Goal: Transaction & Acquisition: Download file/media

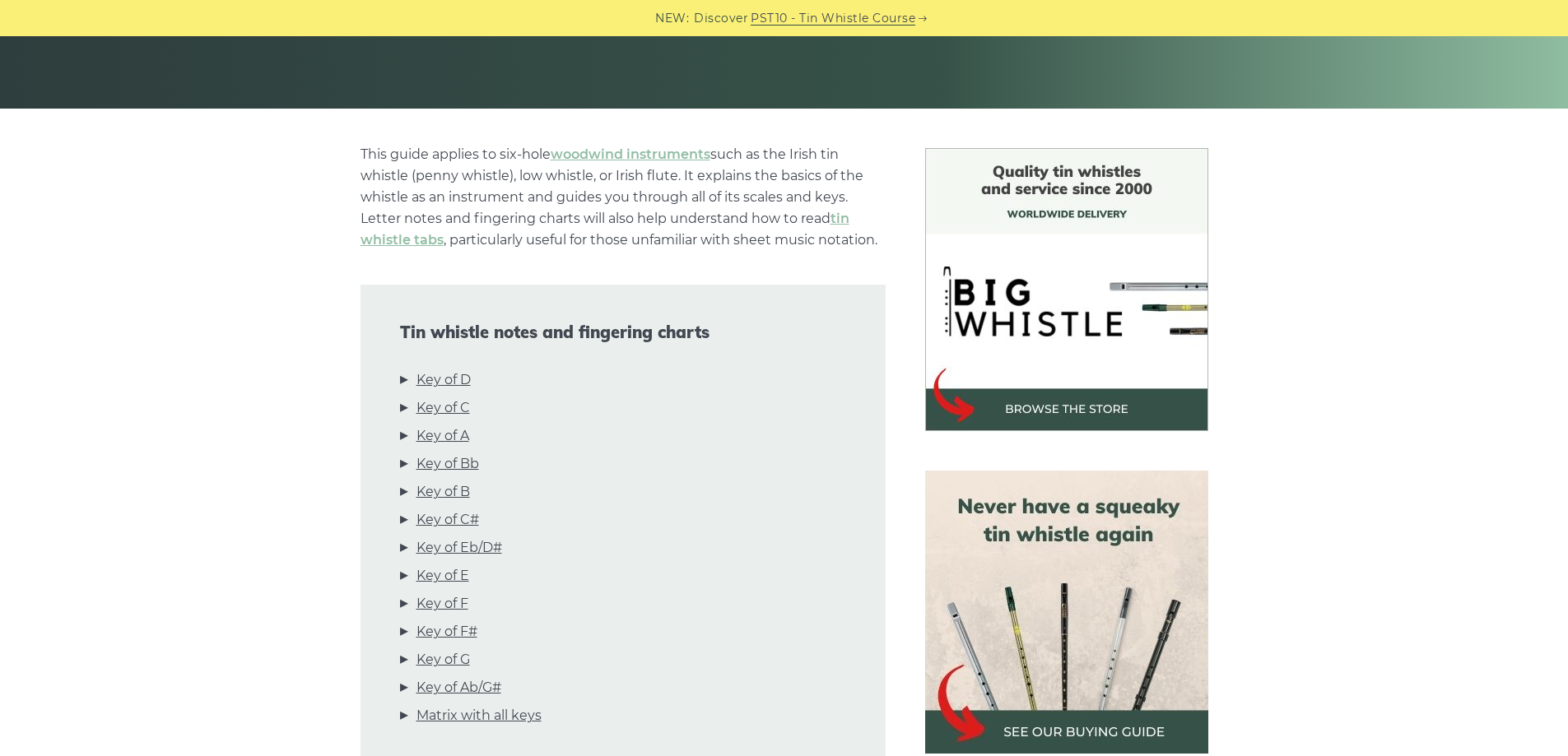
scroll to position [329, 0]
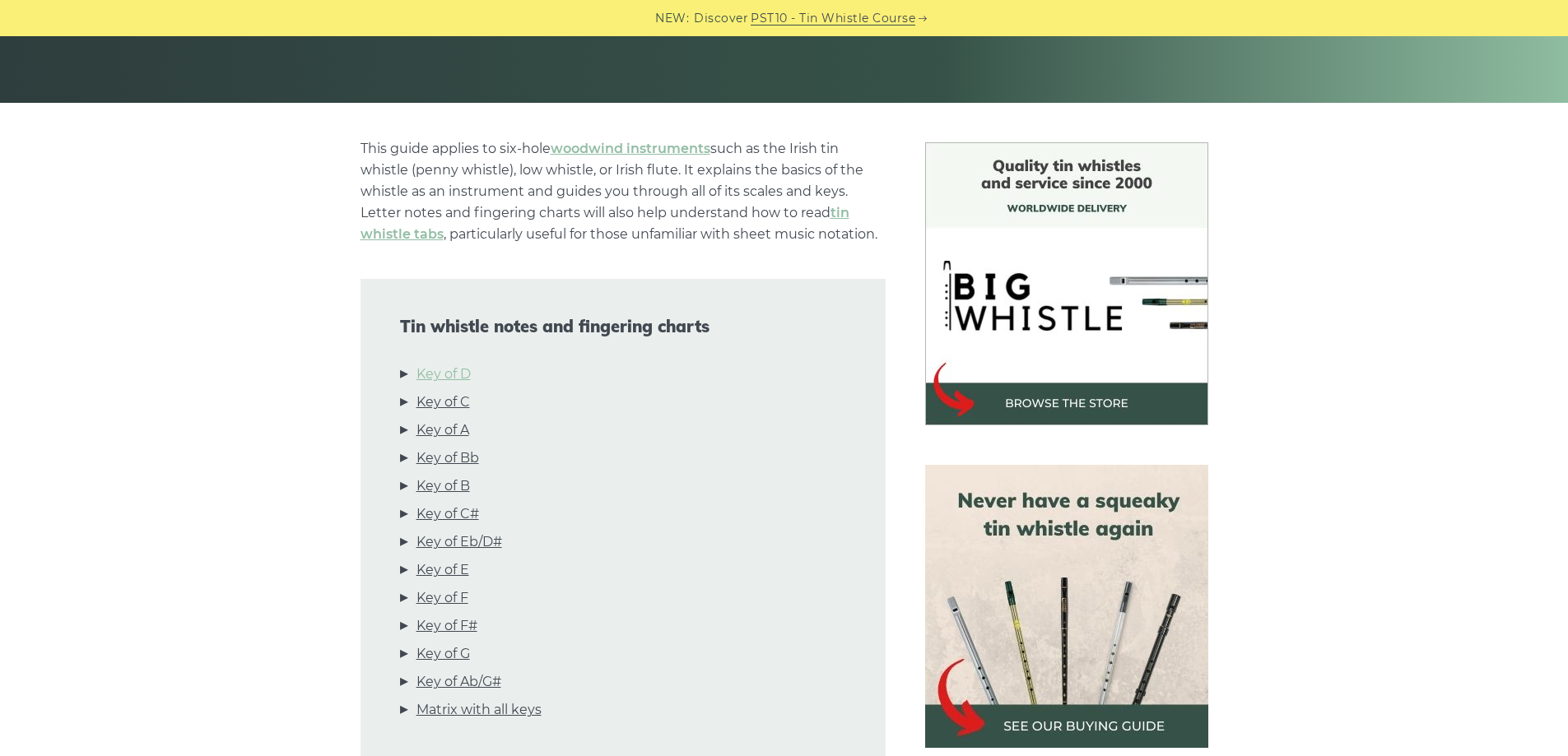
click at [465, 377] on link "Key of D" at bounding box center [444, 375] width 54 height 21
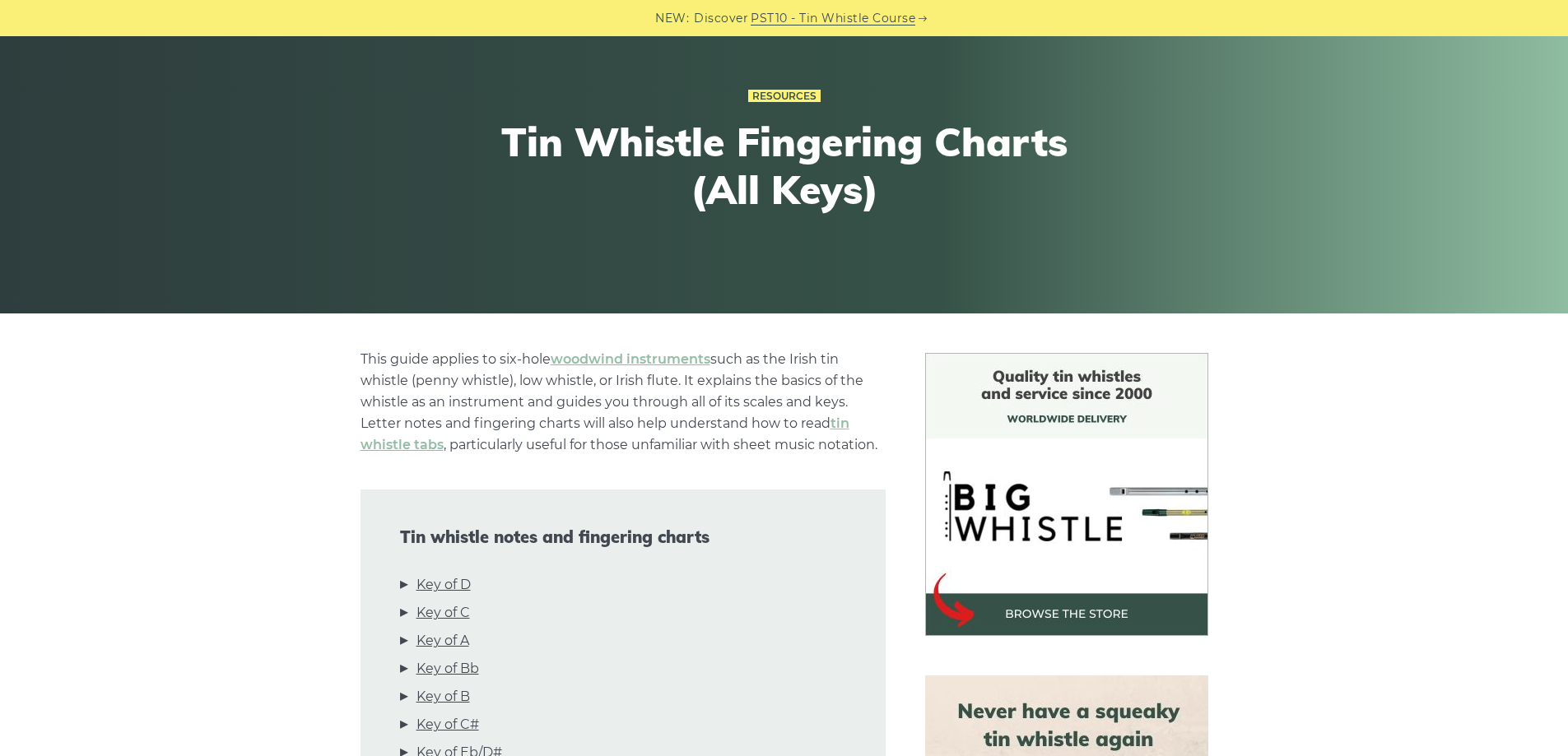
scroll to position [0, 0]
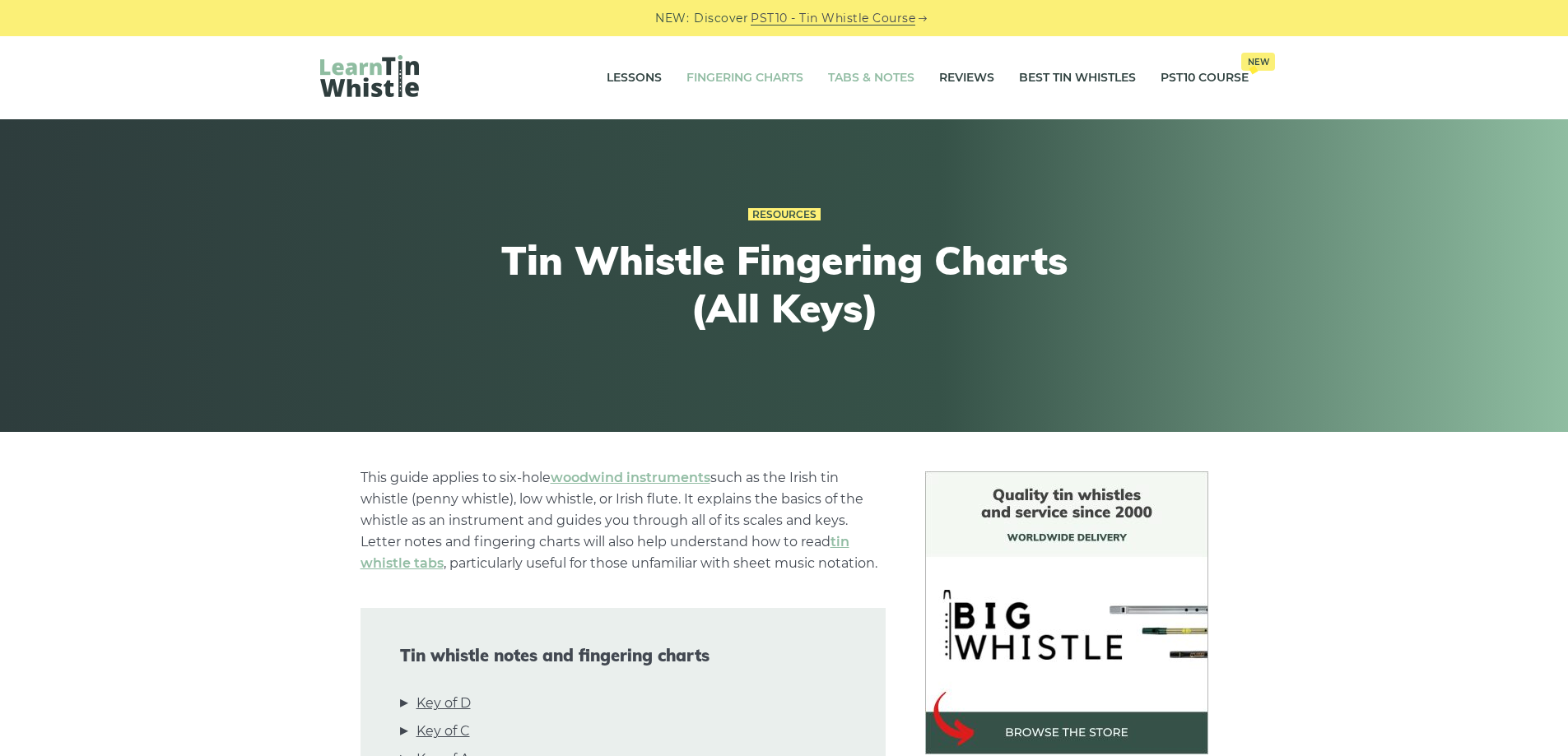
click at [849, 76] on link "Tabs & Notes" at bounding box center [871, 77] width 86 height 41
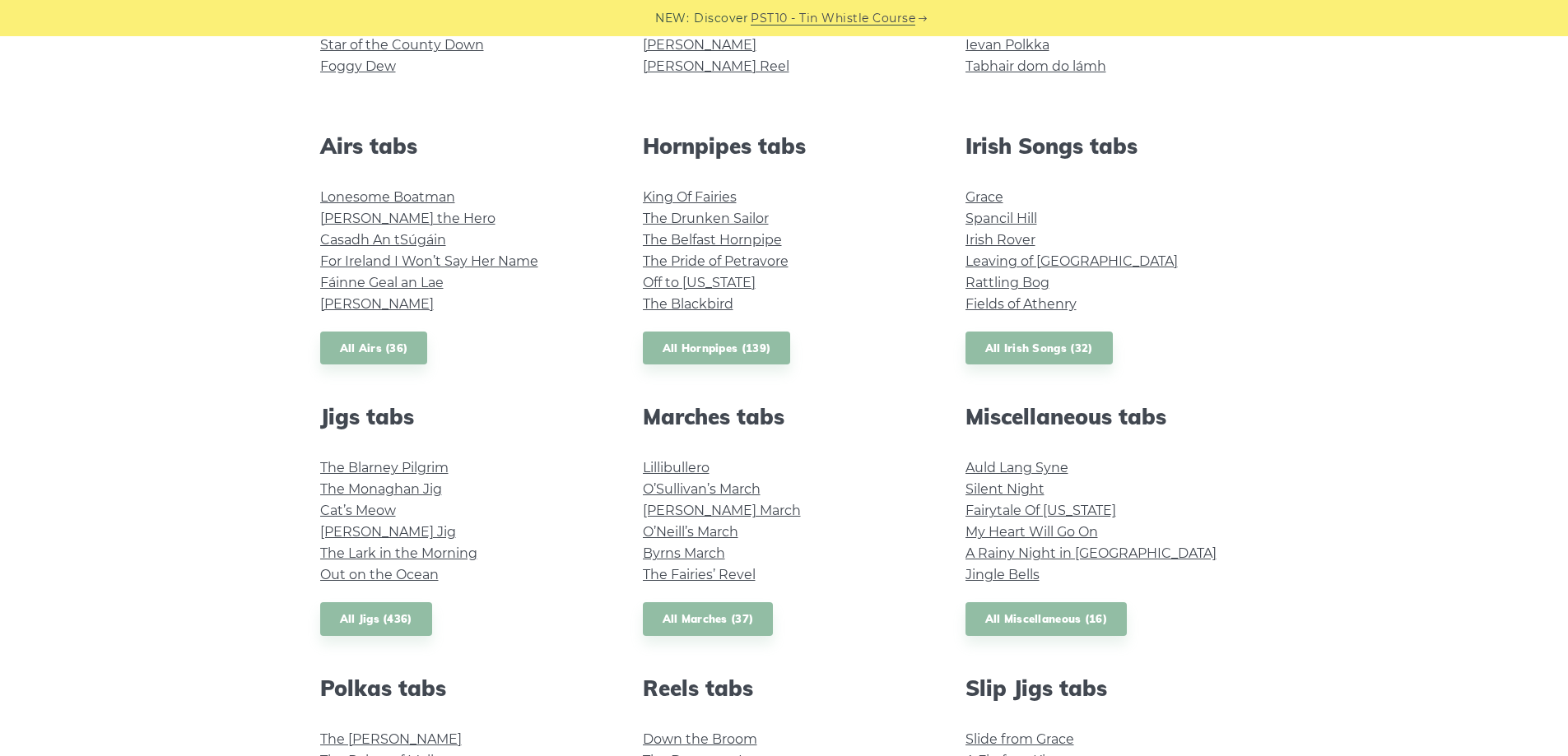
scroll to position [1044, 0]
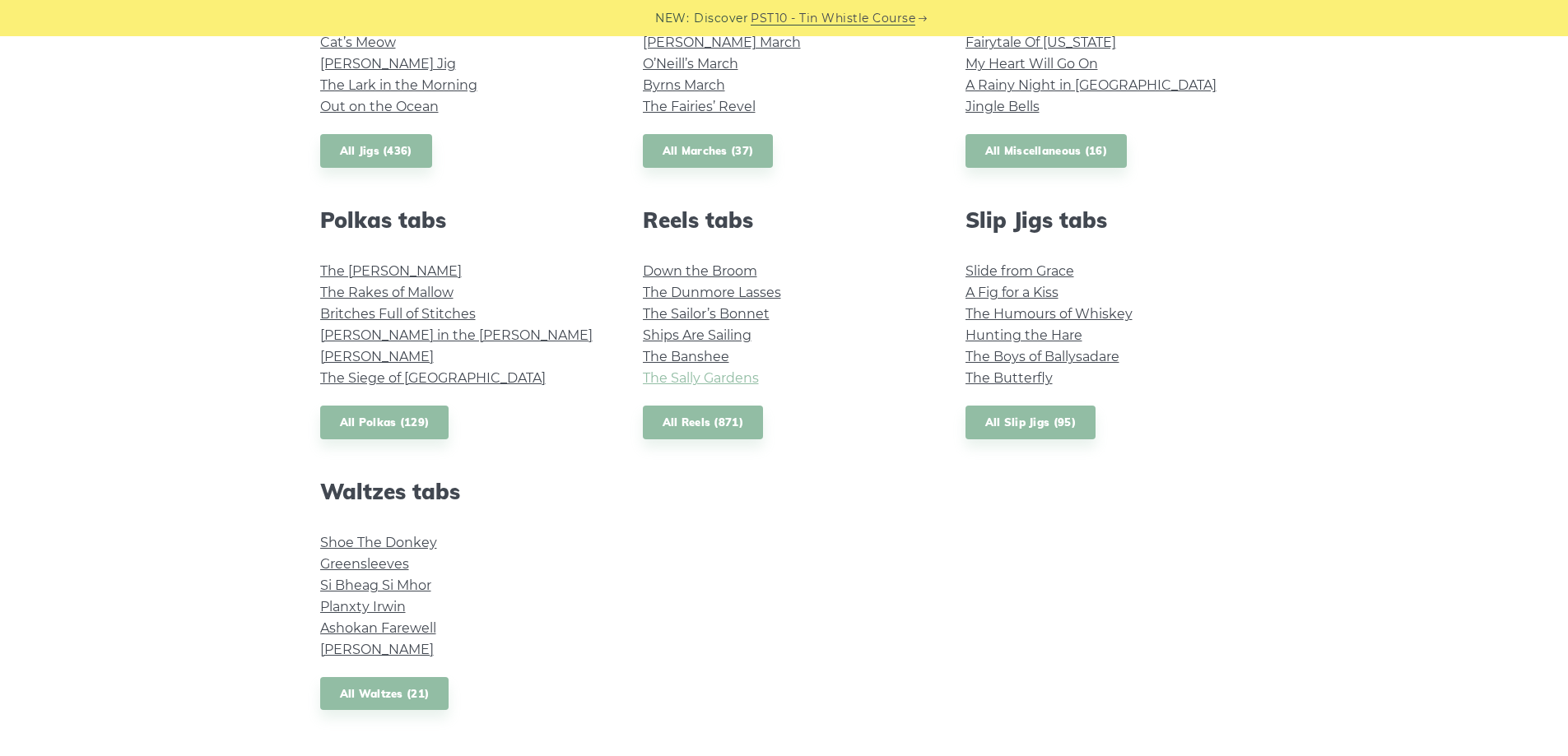
click at [711, 381] on link "The Sally Gardens" at bounding box center [700, 378] width 116 height 15
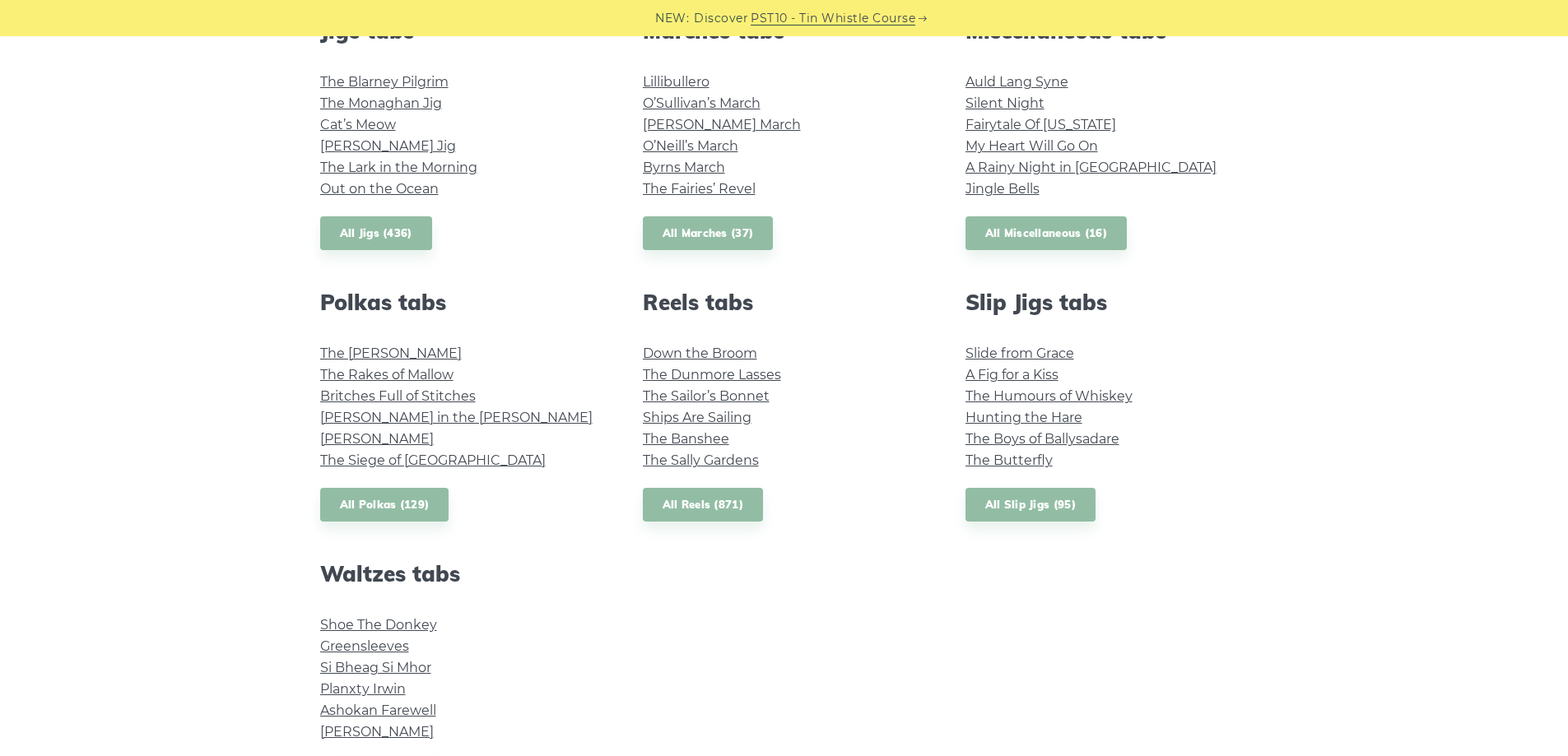
scroll to position [879, 0]
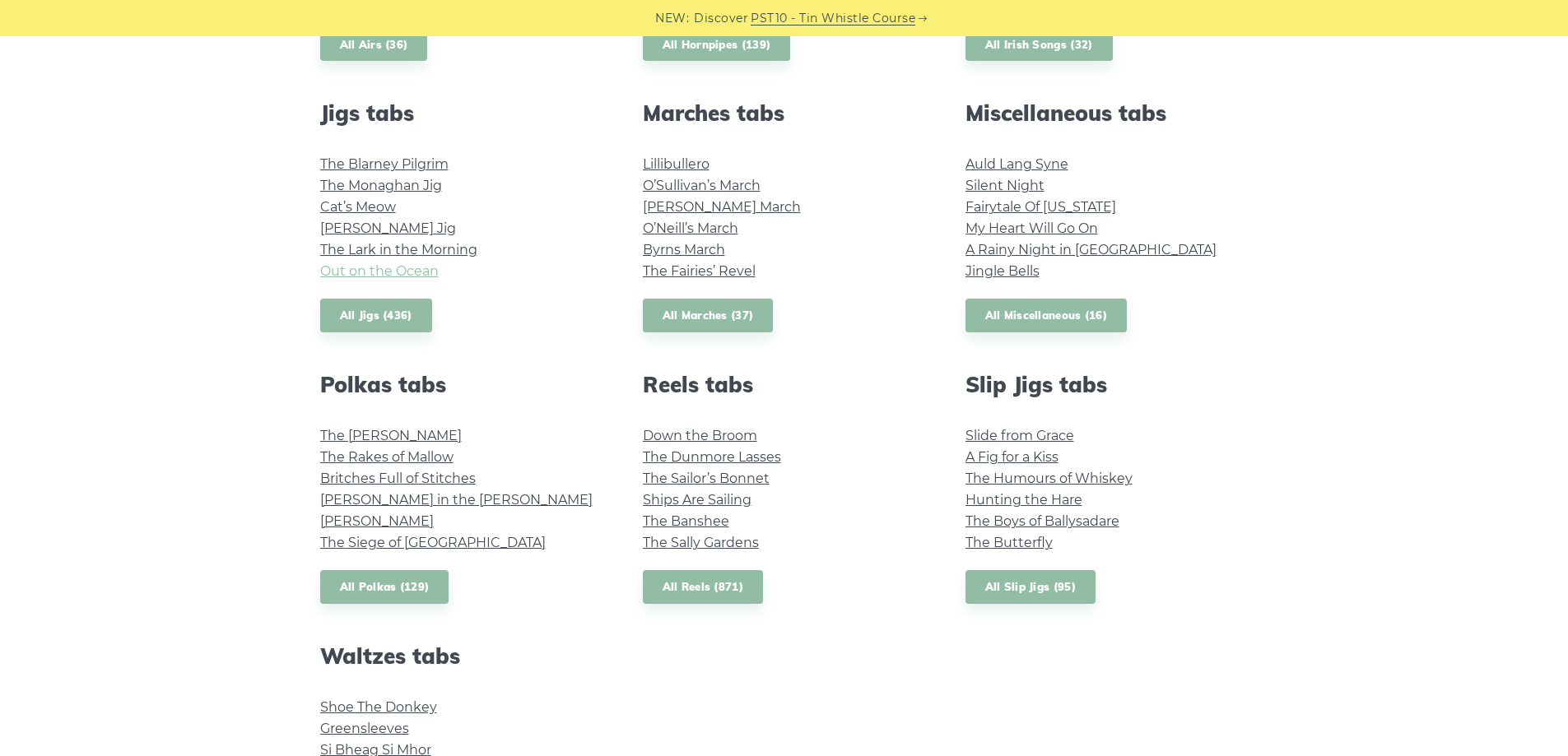
click at [402, 271] on link "Out on the Ocean" at bounding box center [380, 270] width 119 height 15
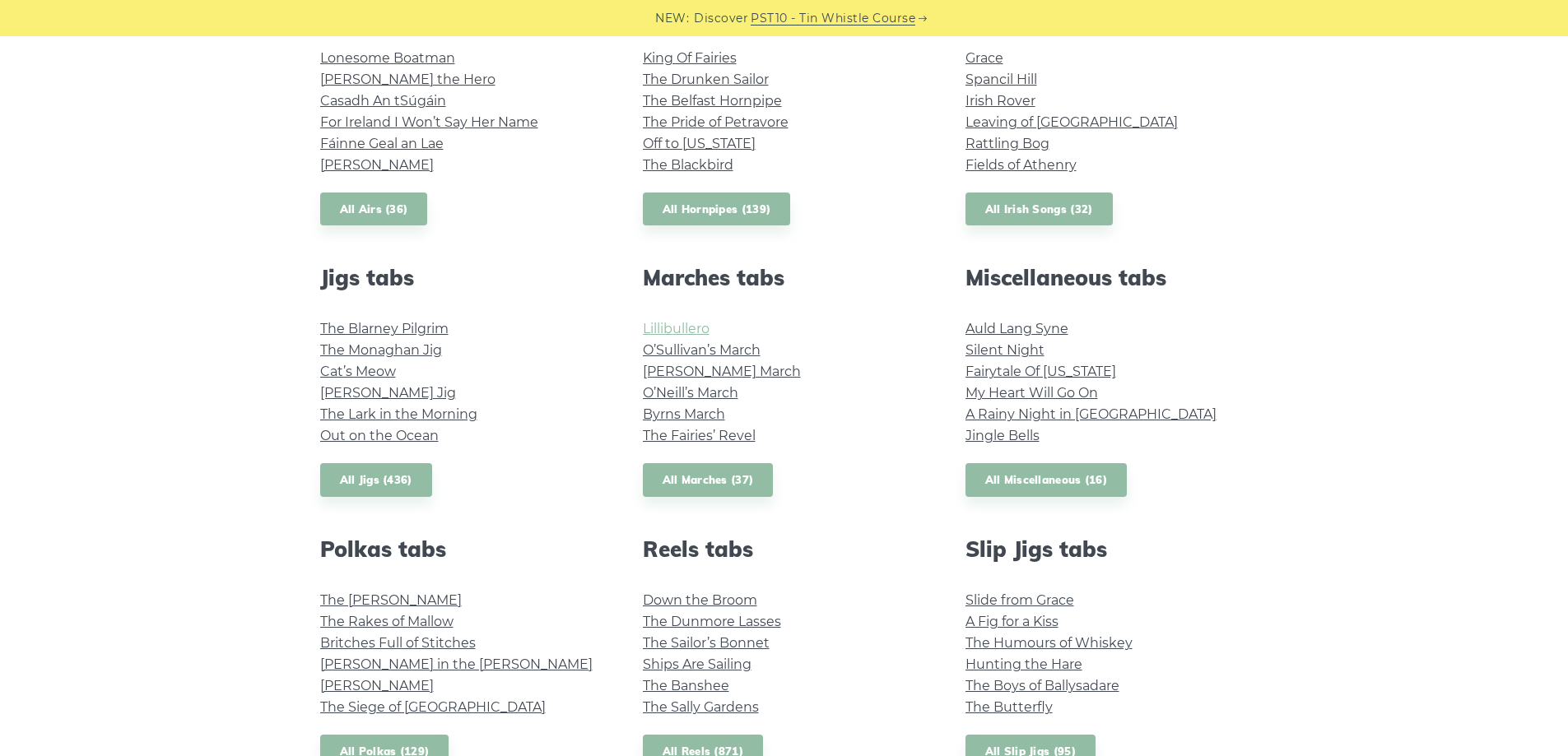
scroll to position [633, 0]
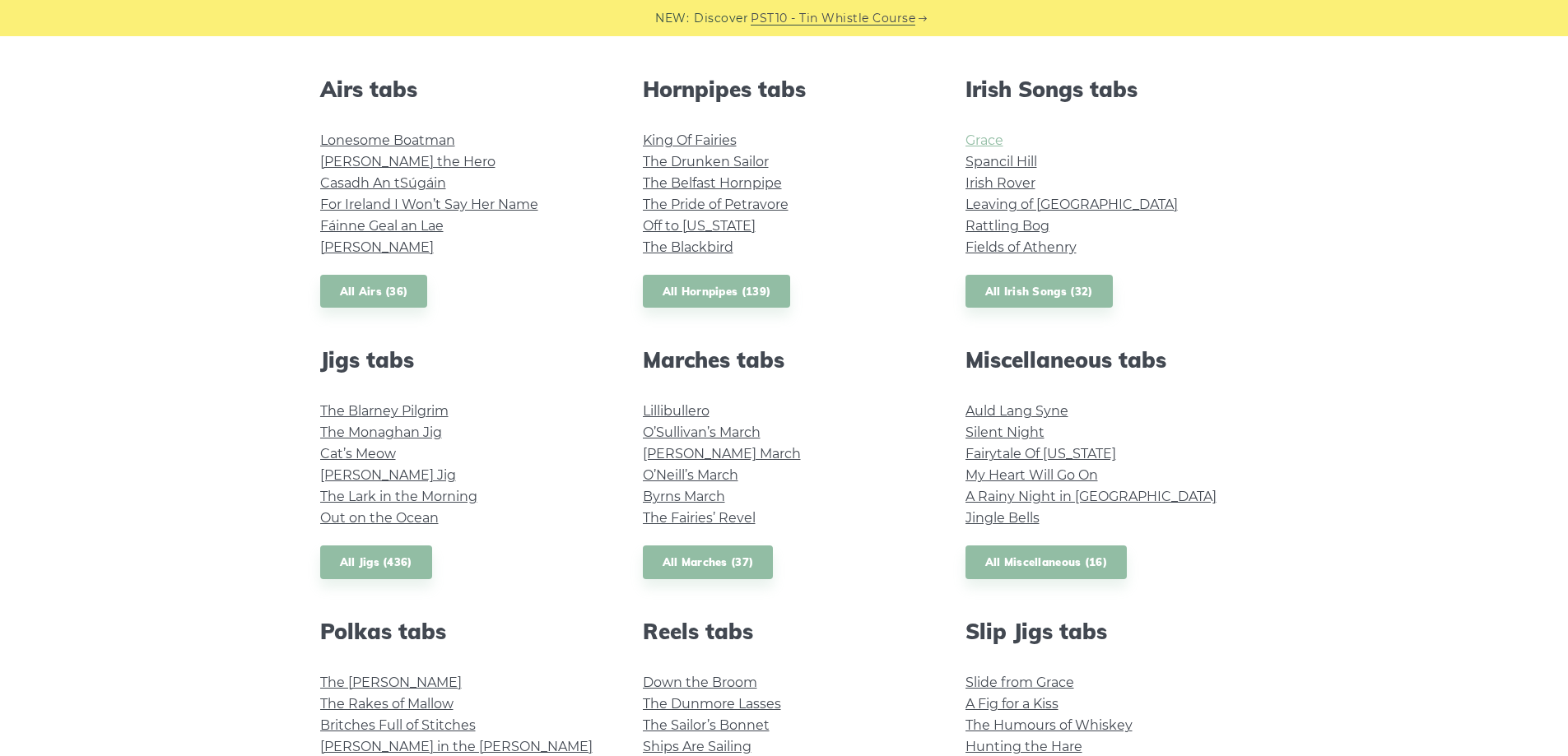
click at [991, 135] on link "Grace" at bounding box center [985, 140] width 38 height 15
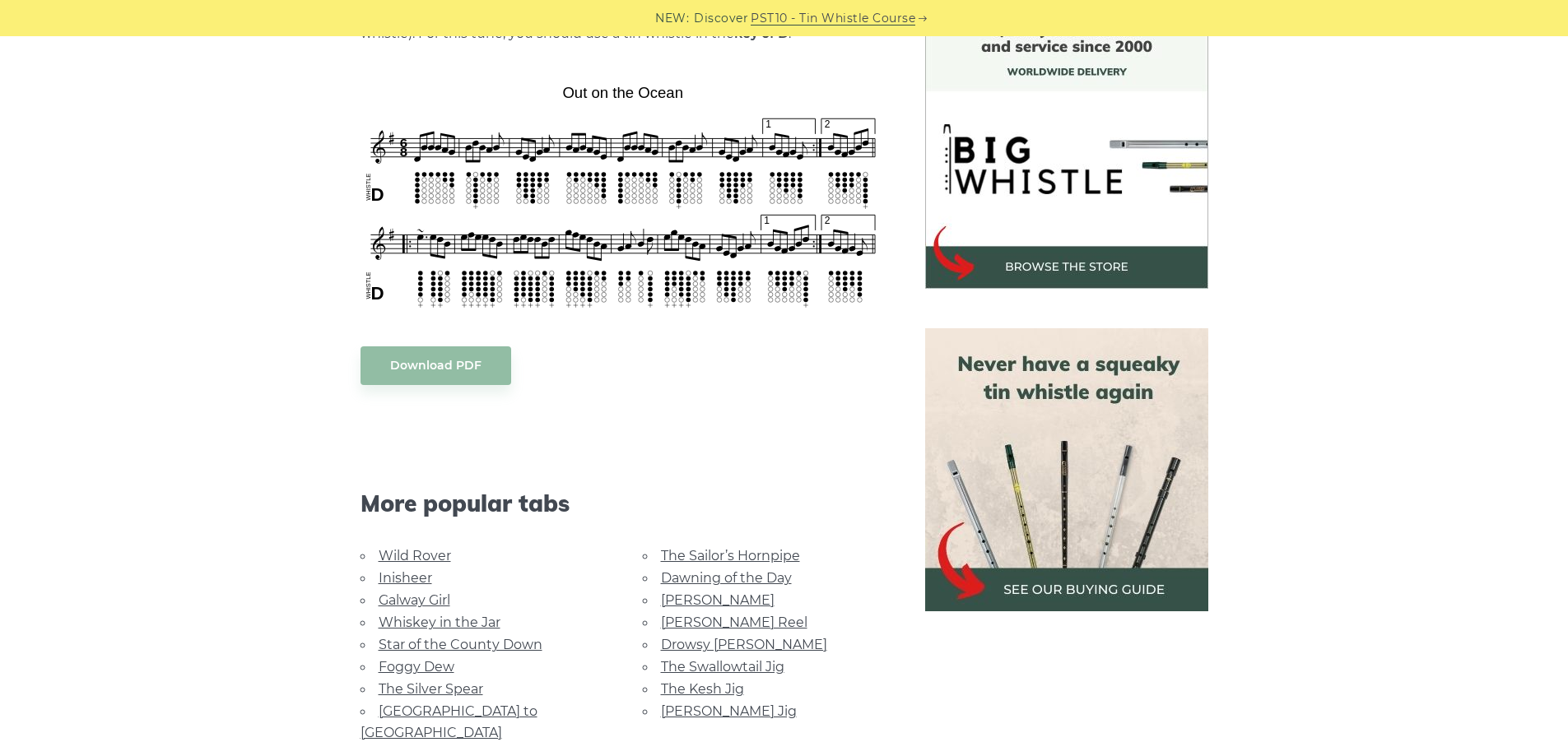
scroll to position [576, 0]
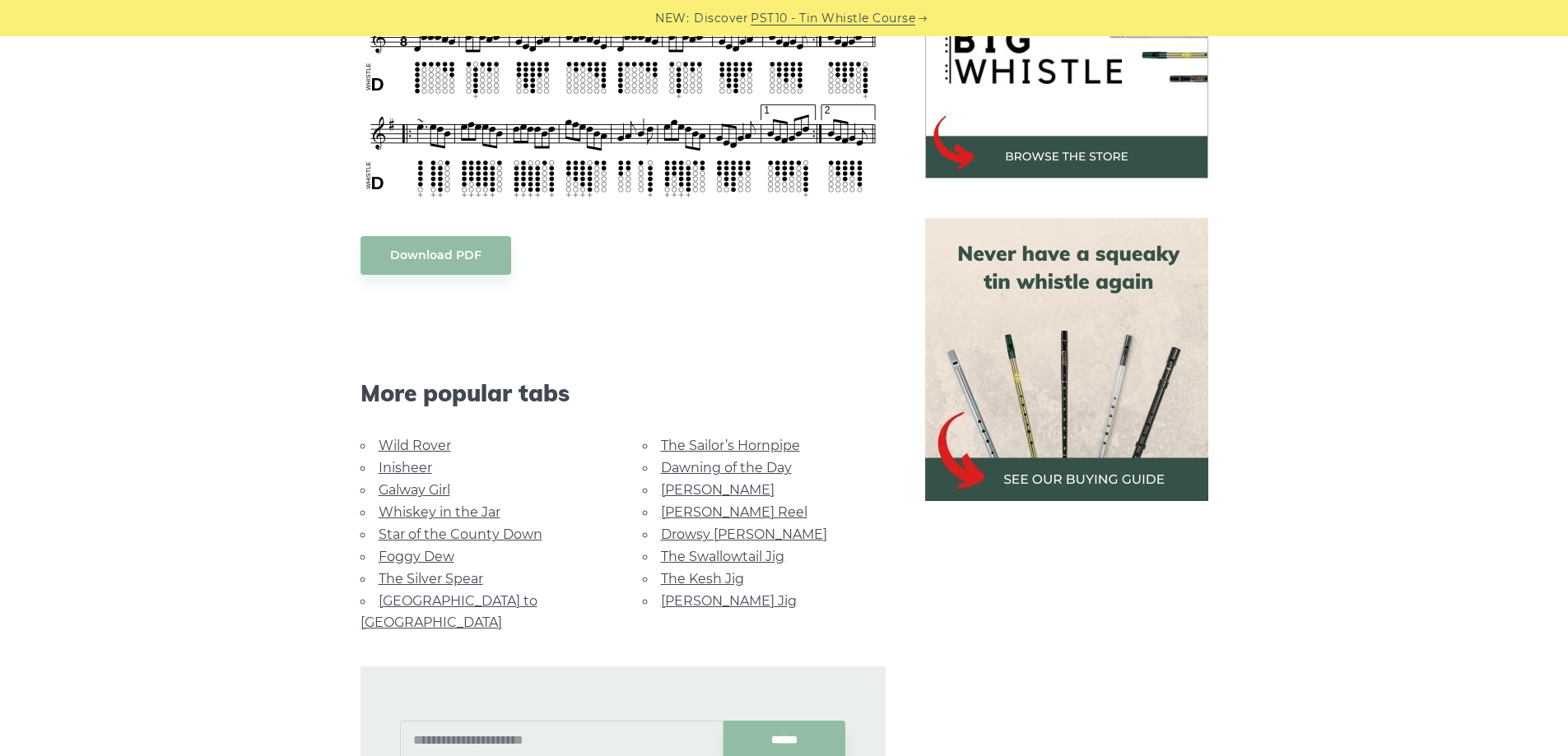
click at [456, 257] on link "Download PDF" at bounding box center [436, 255] width 151 height 38
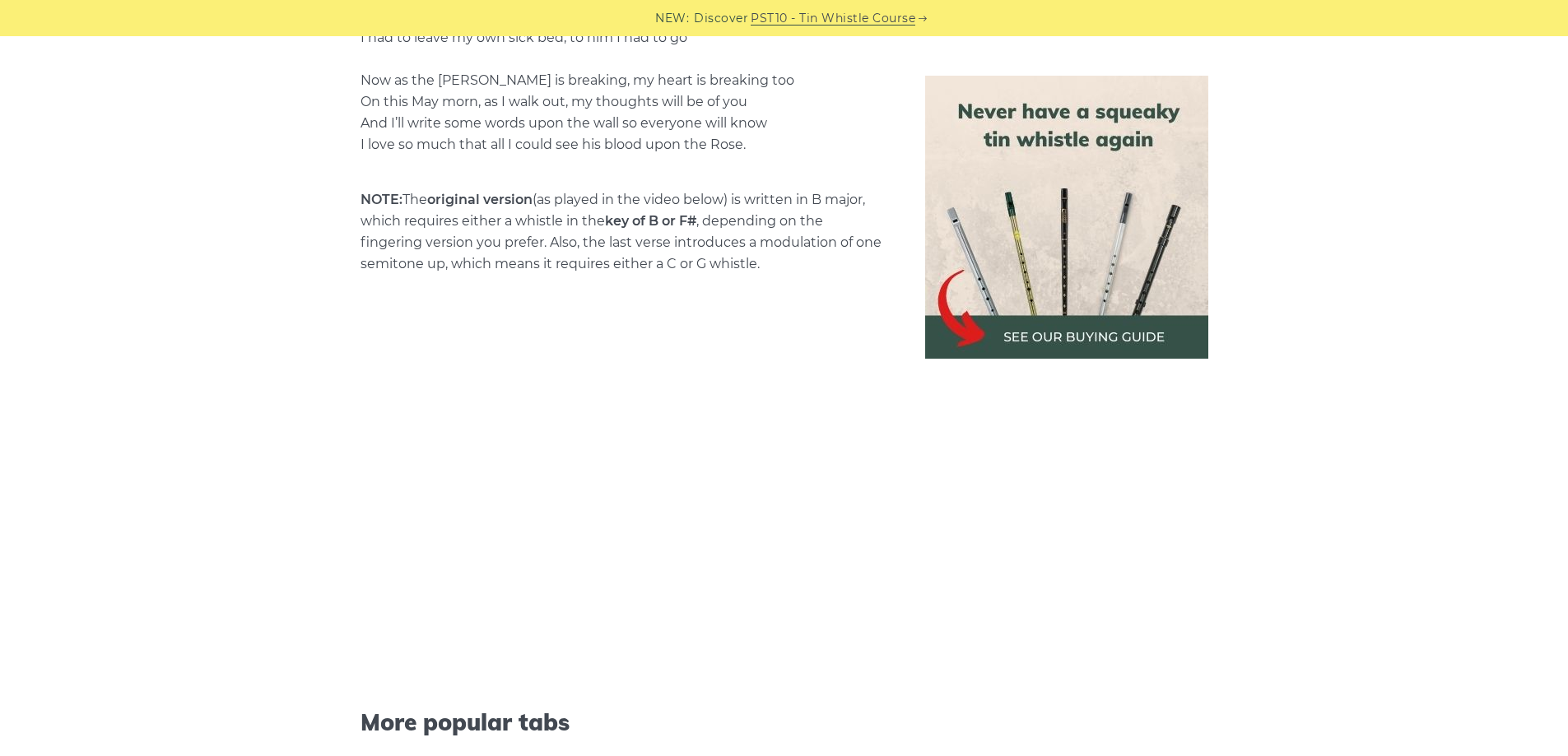
scroll to position [3456, 0]
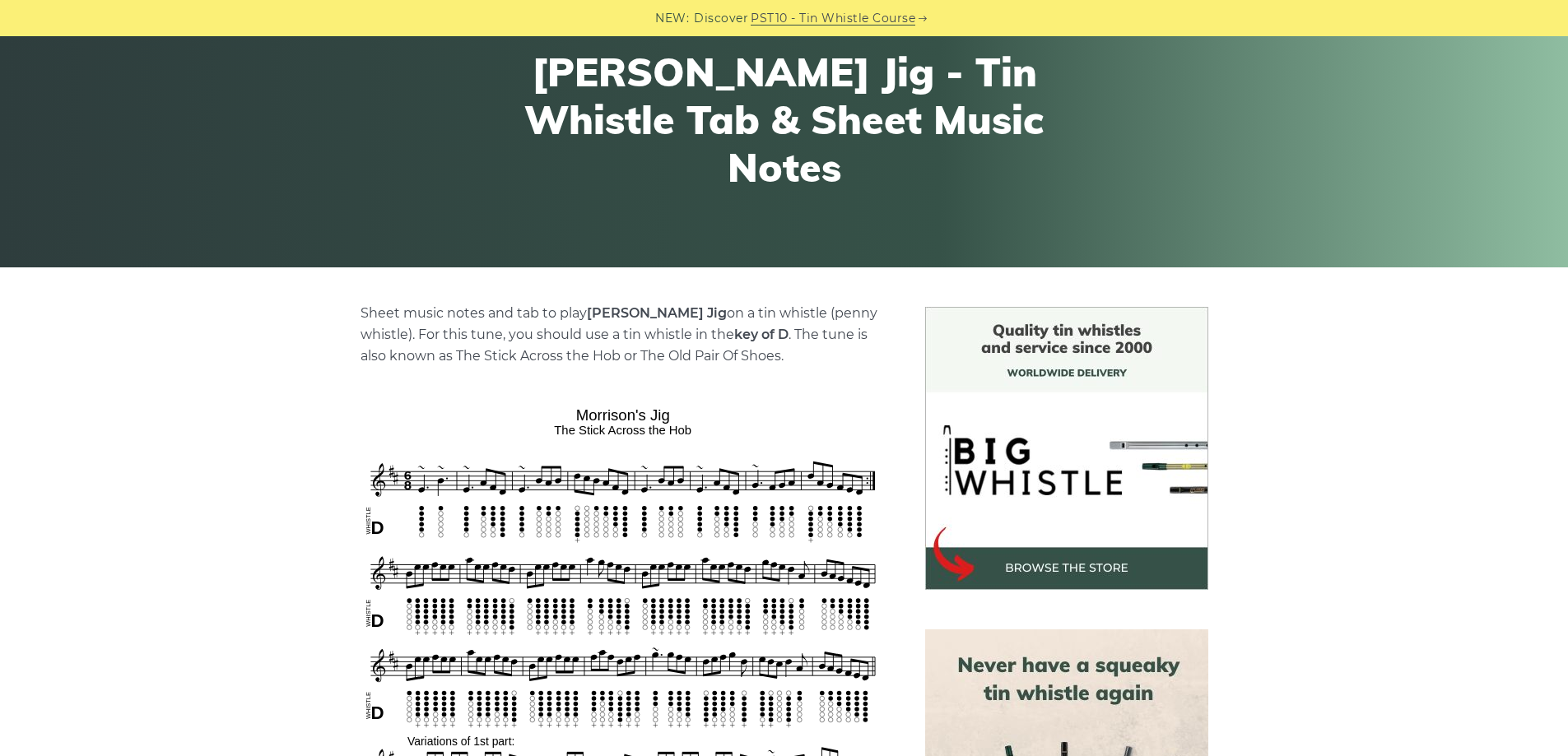
scroll to position [494, 0]
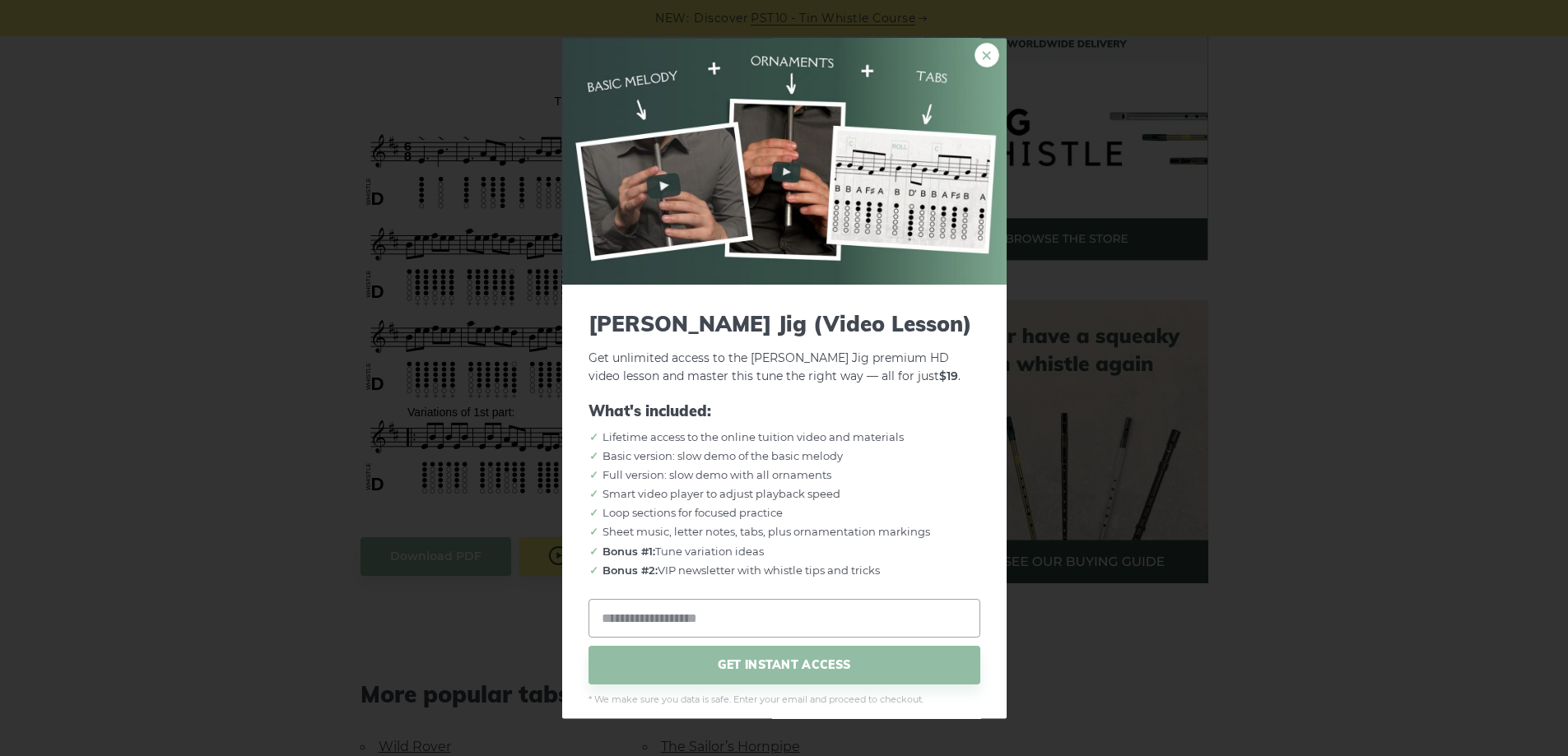
click at [974, 61] on link "×" at bounding box center [987, 55] width 25 height 25
